Goal: Information Seeking & Learning: Learn about a topic

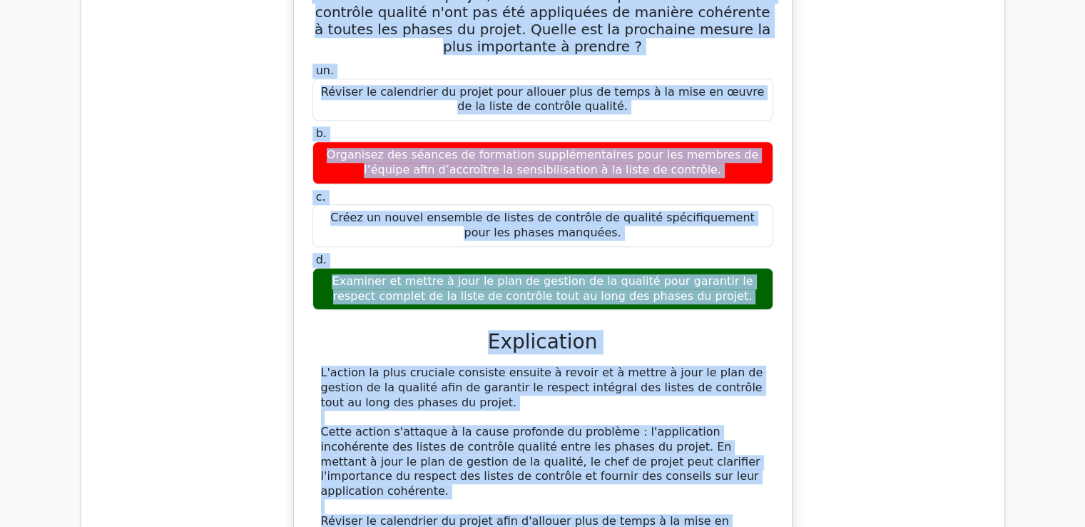
scroll to position [6904, 0]
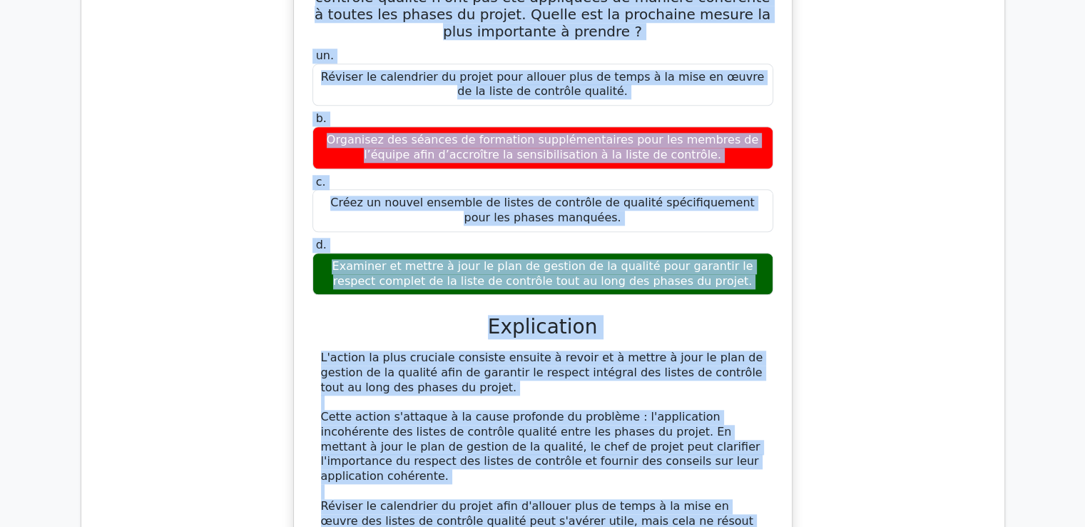
drag, startPoint x: 335, startPoint y: 161, endPoint x: 514, endPoint y: 390, distance: 289.7
click at [514, 390] on div "Lors d'un audit de projet, vous découvrez que certaines listes de contrôle qual…" at bounding box center [543, 356] width 487 height 805
copy div "Lore i'do sitam co adipis, elit seddoeius tem incididun utlabo et dolorema aliq…"
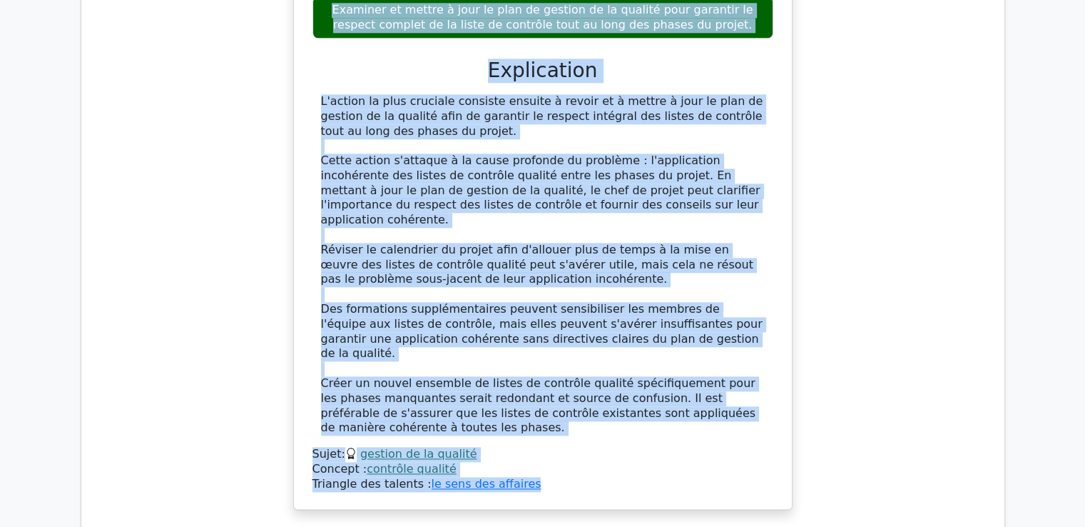
scroll to position [7189, 0]
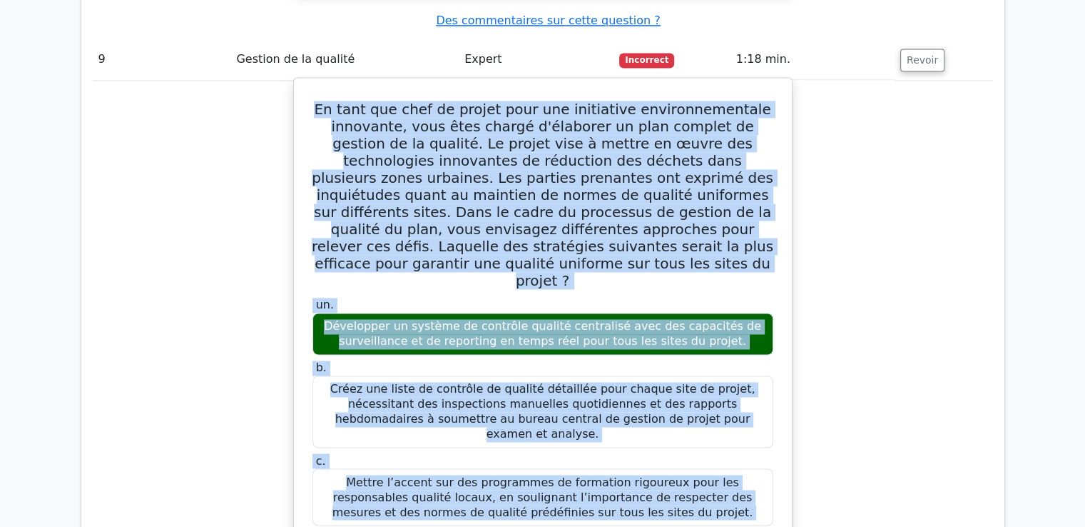
scroll to position [7725, 0]
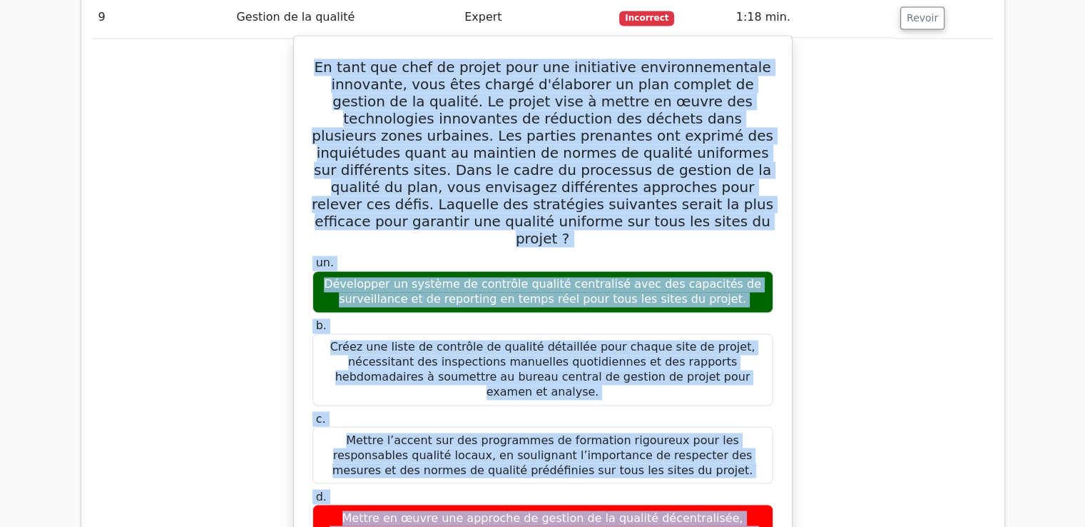
drag, startPoint x: 339, startPoint y: 106, endPoint x: 631, endPoint y: 134, distance: 293.2
copy div "Lo ipsu dol sita co adipis elit sed doeiusmodt incididuntutlabo etdolorem, aliq…"
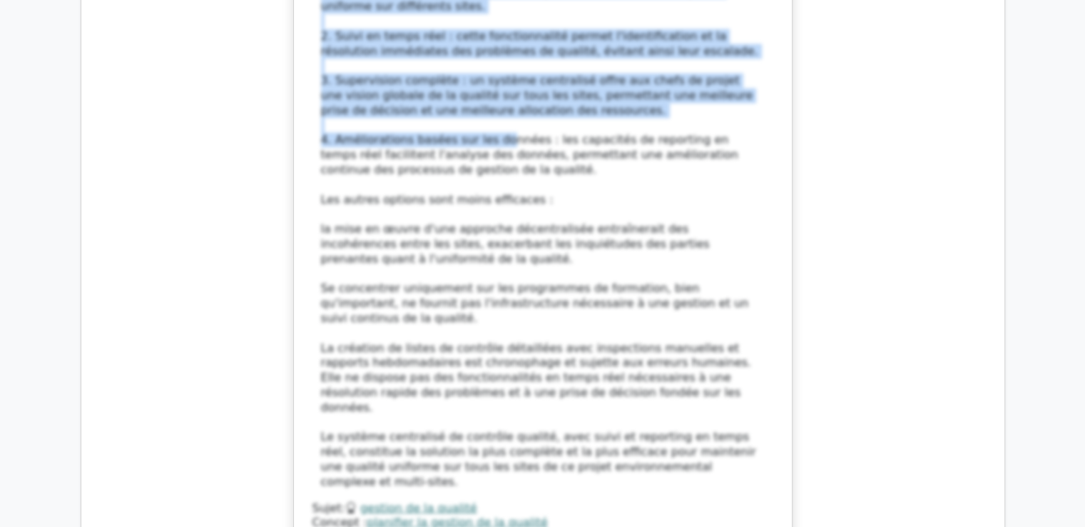
scroll to position [8509, 0]
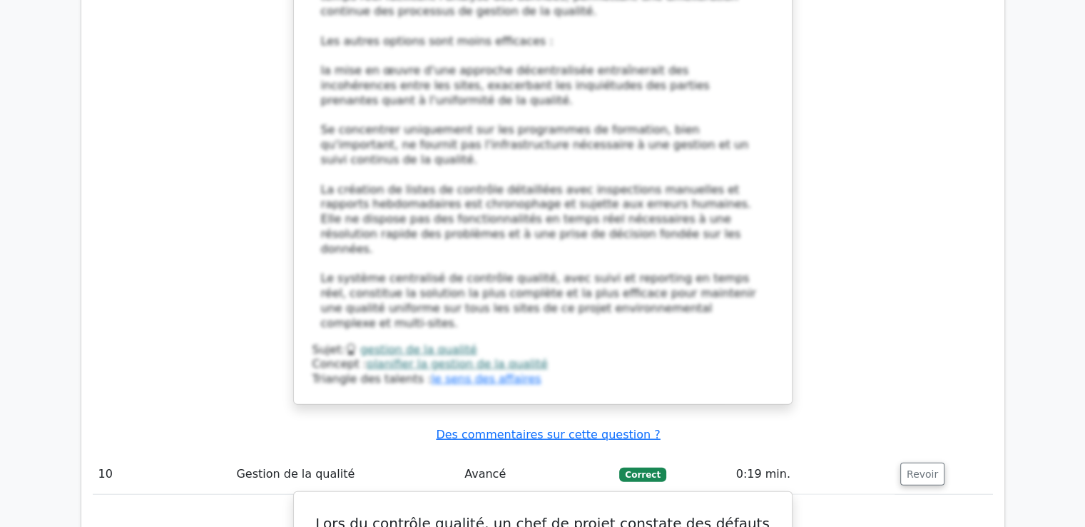
scroll to position [8581, 0]
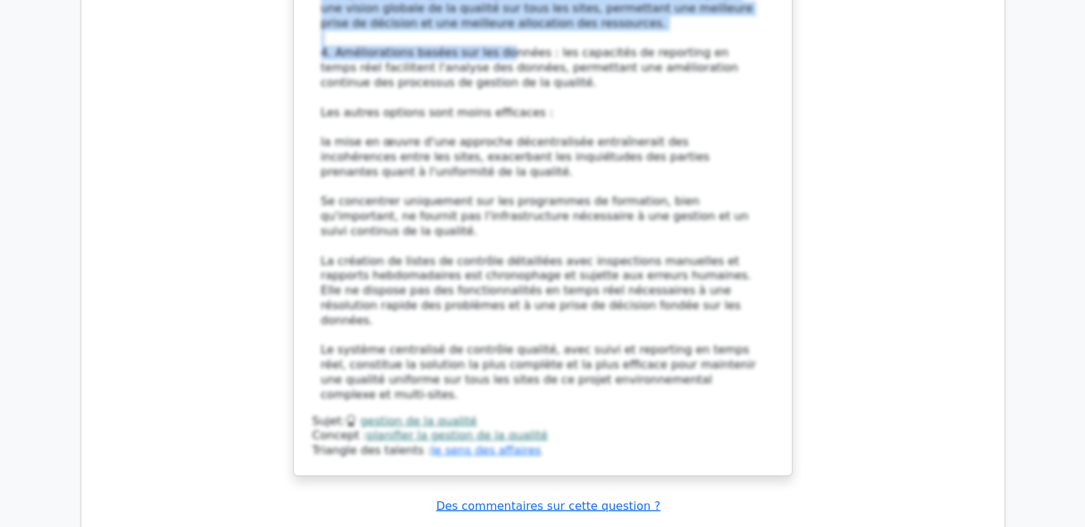
drag, startPoint x: 323, startPoint y: 112, endPoint x: 771, endPoint y: 334, distance: 499.4
copy div "Lors du contrôle qualité, un chef de projet constate des défauts dans les livra…"
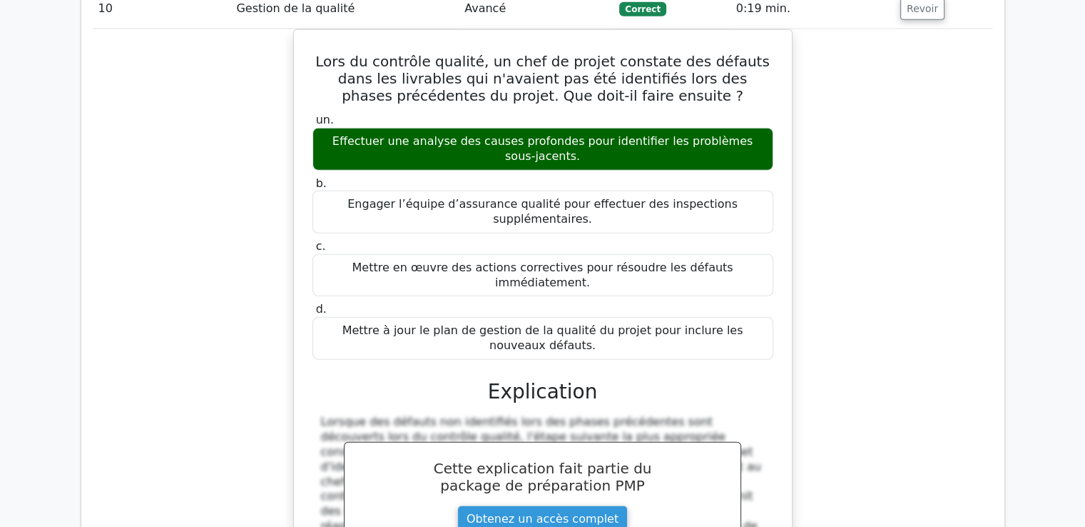
scroll to position [9152, 0]
